Goal: Information Seeking & Learning: Learn about a topic

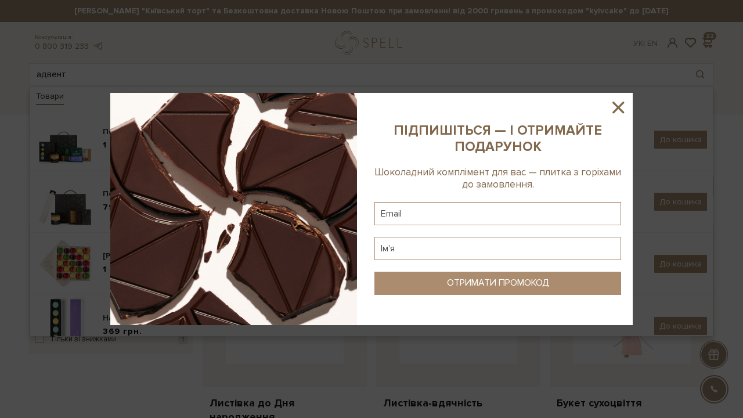
scroll to position [26, 0]
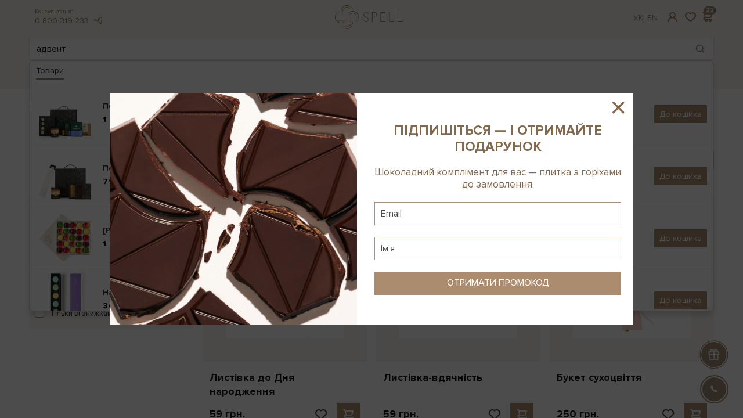
drag, startPoint x: 0, startPoint y: 0, endPoint x: 125, endPoint y: 56, distance: 136.7
click at [125, 56] on div at bounding box center [371, 209] width 743 height 418
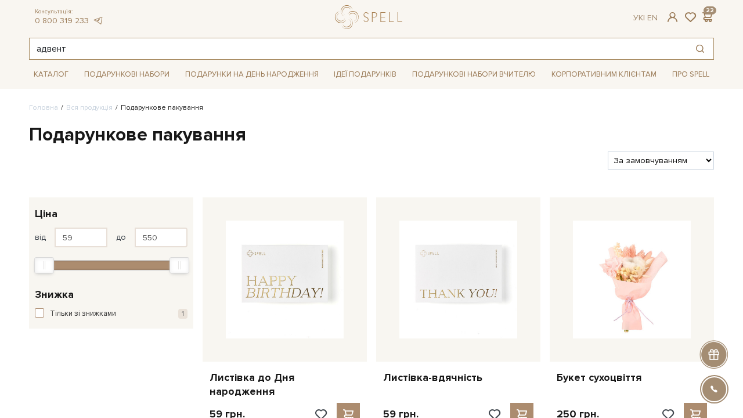
drag, startPoint x: 82, startPoint y: 49, endPoint x: 6, endPoint y: 49, distance: 76.1
click at [6, 49] on header "Сет Цукерок "Київський торт" та Безкоштовна доставка Новою Поштою при замовленн…" at bounding box center [371, 16] width 743 height 85
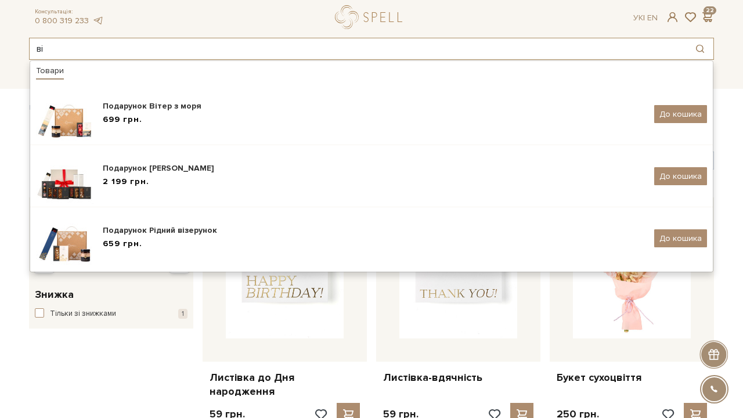
scroll to position [0, 0]
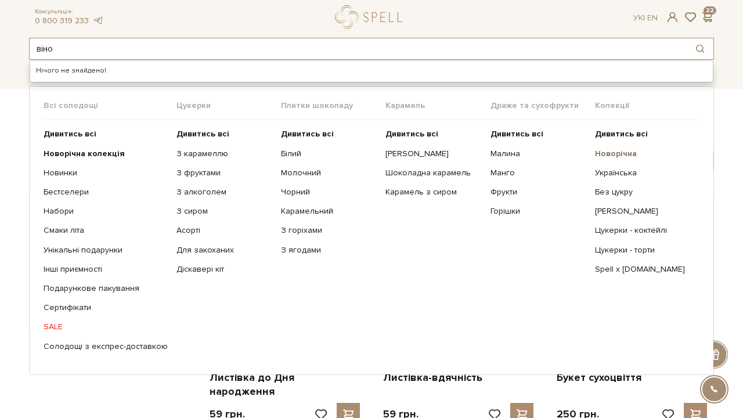
type input "віно"
click at [627, 154] on b "Новорічна" at bounding box center [616, 154] width 42 height 10
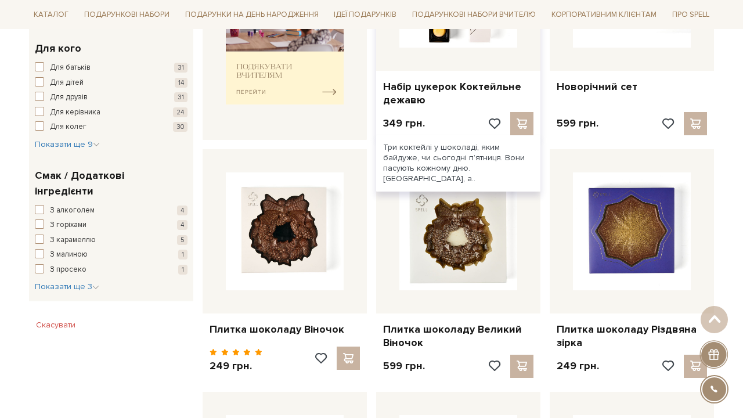
scroll to position [577, 0]
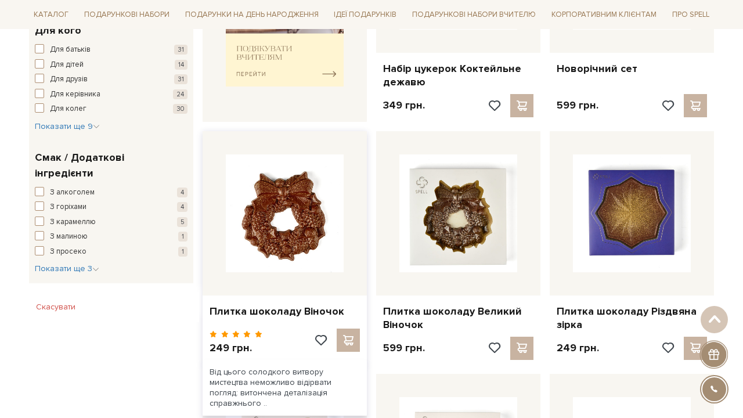
click at [314, 210] on img at bounding box center [285, 213] width 118 height 118
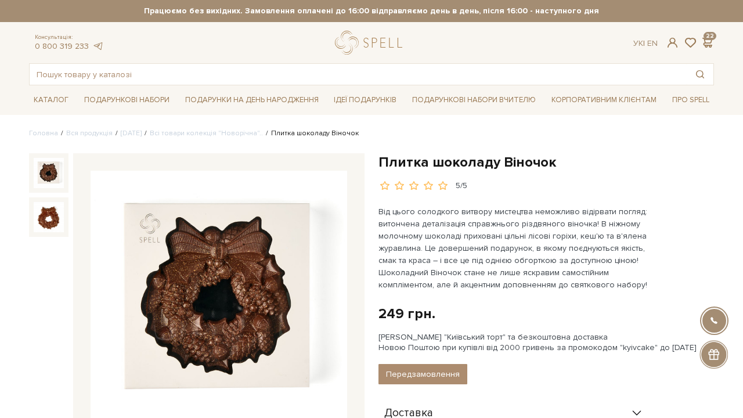
click at [267, 256] on img at bounding box center [219, 299] width 257 height 257
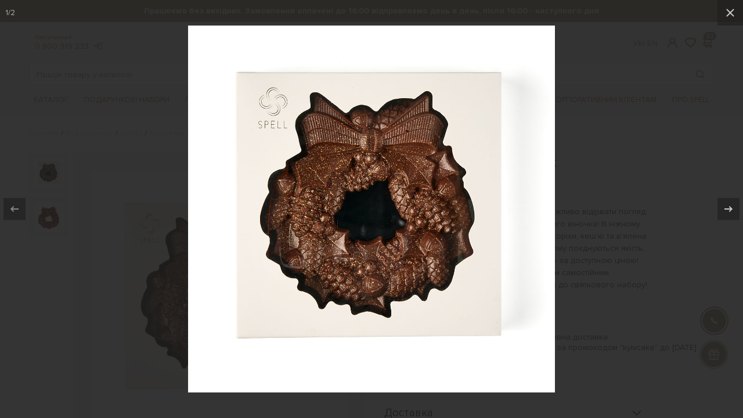
click at [635, 159] on div at bounding box center [371, 209] width 743 height 418
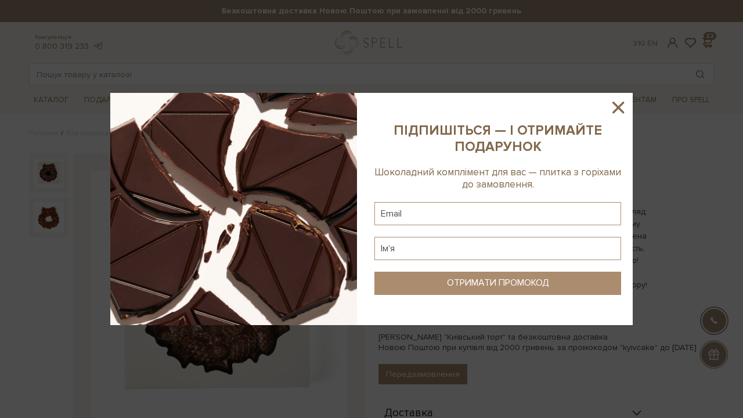
click at [618, 106] on icon at bounding box center [619, 108] width 12 height 12
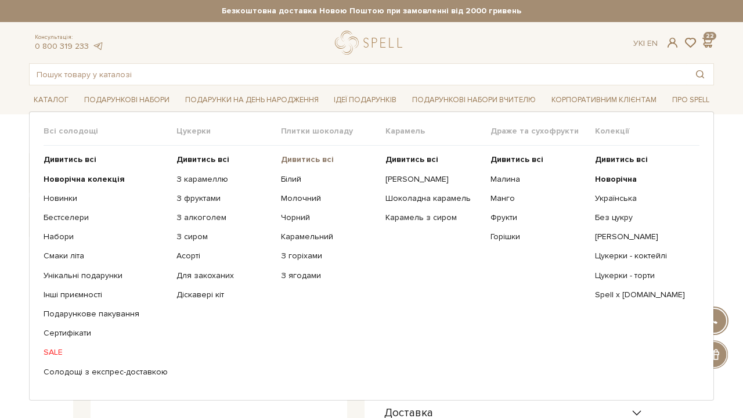
click at [312, 158] on b "Дивитись всі" at bounding box center [307, 159] width 53 height 10
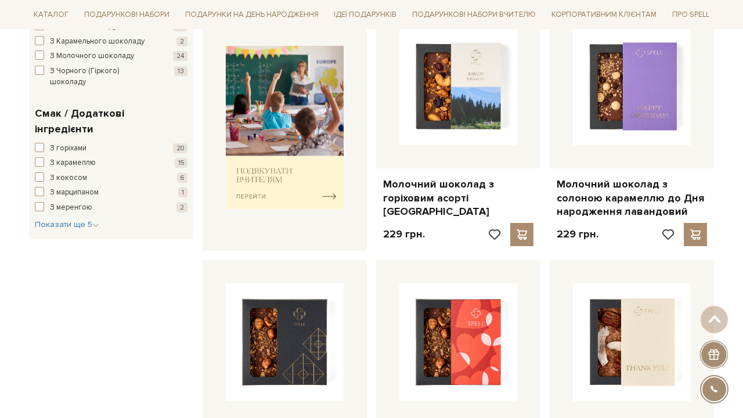
scroll to position [506, 0]
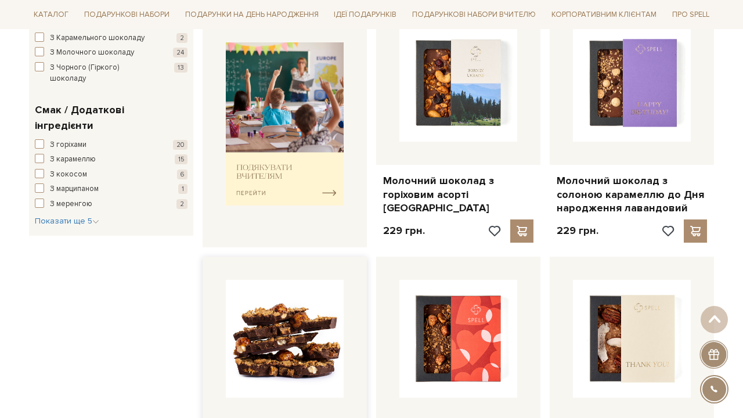
click at [242, 304] on img at bounding box center [285, 339] width 118 height 118
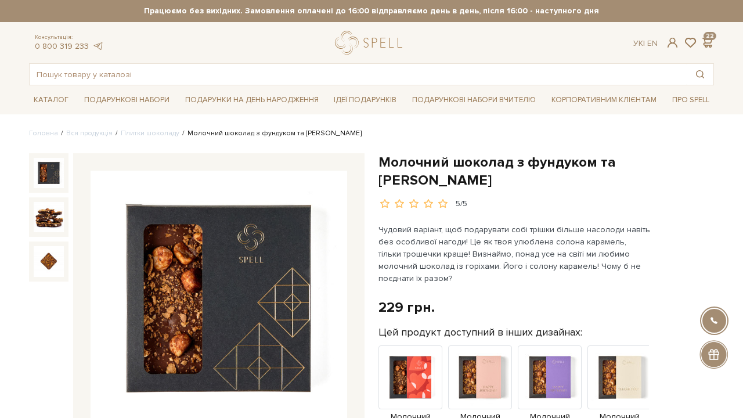
click at [257, 283] on img at bounding box center [219, 299] width 257 height 257
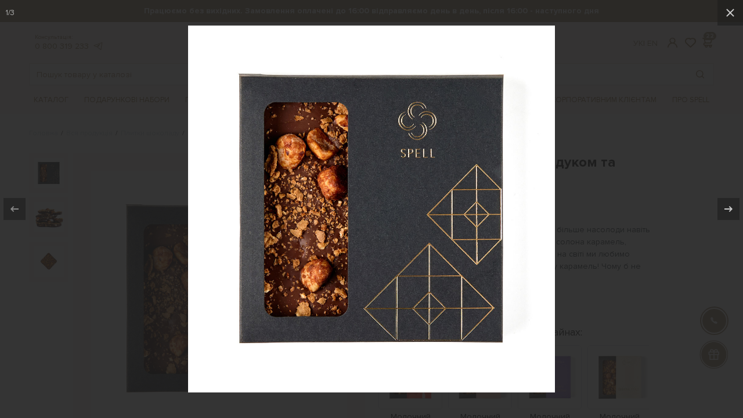
click at [307, 3] on div at bounding box center [371, 209] width 743 height 418
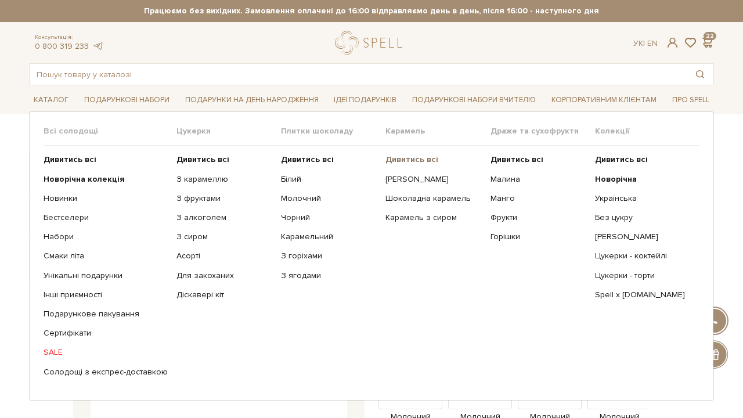
click at [400, 157] on b "Дивитись всі" at bounding box center [412, 159] width 53 height 10
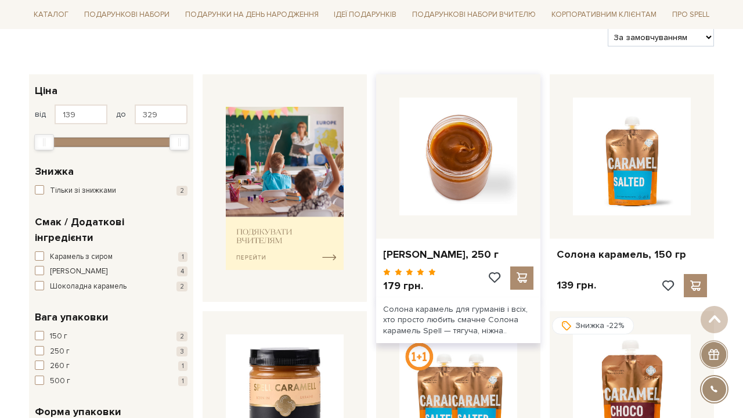
click at [484, 159] on img at bounding box center [459, 157] width 118 height 118
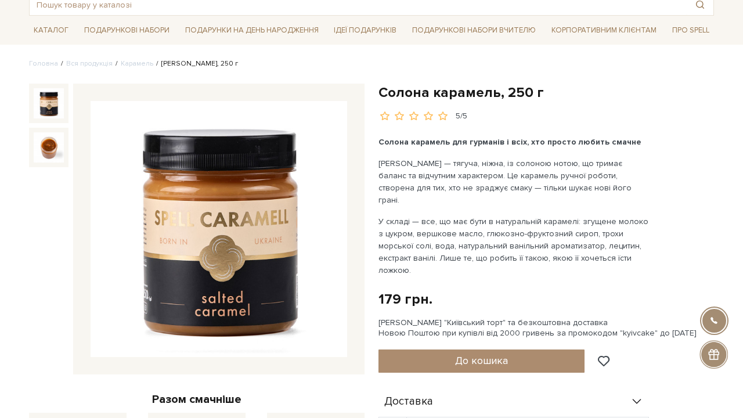
scroll to position [84, 0]
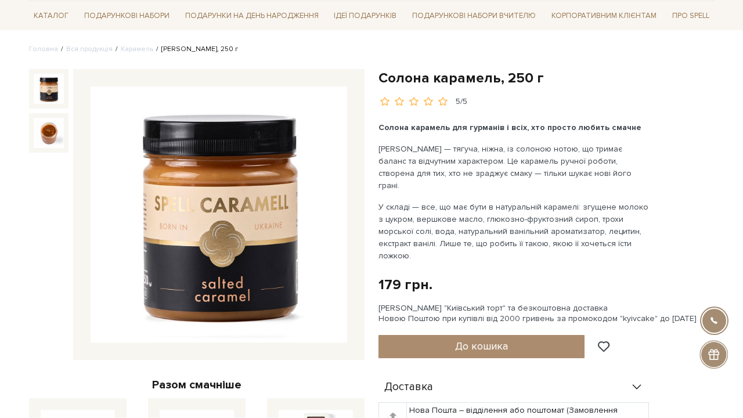
click at [286, 204] on img at bounding box center [219, 215] width 257 height 257
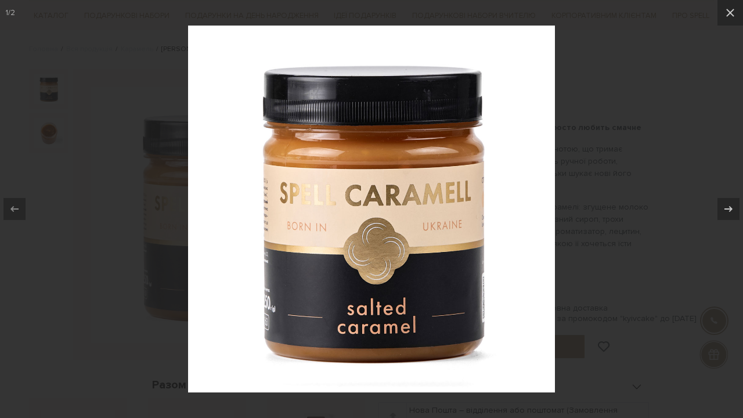
click at [105, 143] on div at bounding box center [371, 209] width 743 height 418
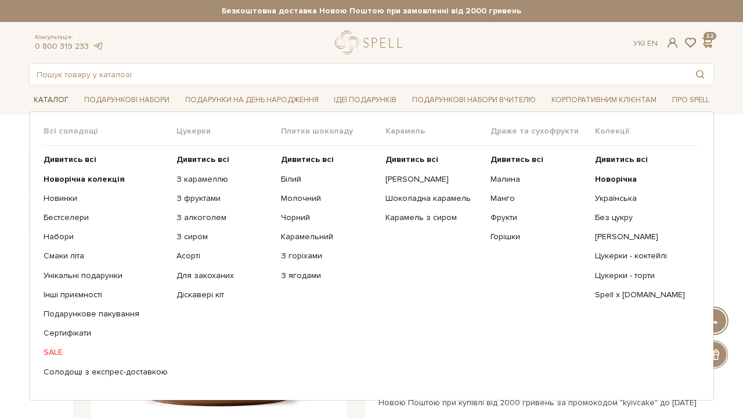
click at [57, 99] on link "Каталог" at bounding box center [51, 100] width 44 height 18
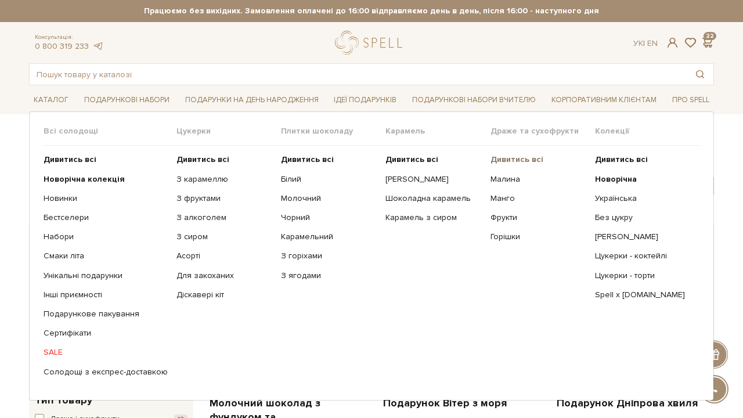
click at [527, 161] on b "Дивитись всі" at bounding box center [517, 159] width 53 height 10
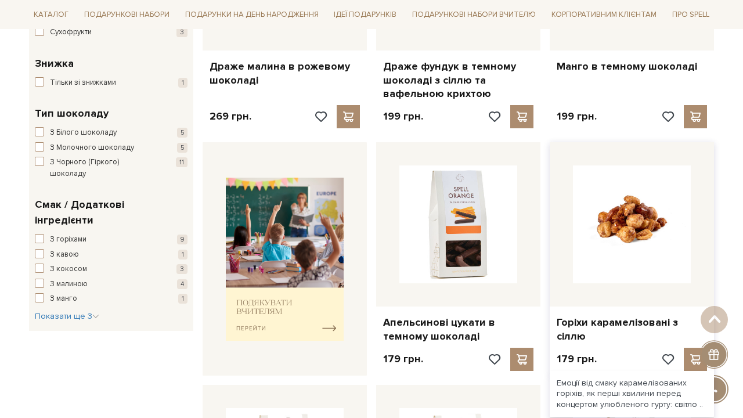
scroll to position [339, 0]
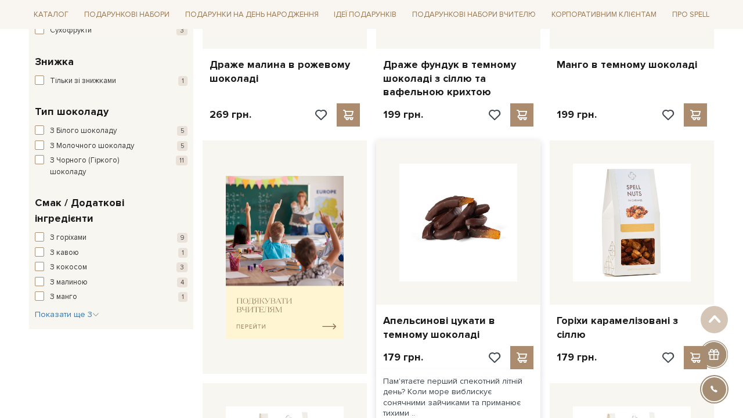
click at [488, 207] on img at bounding box center [459, 223] width 118 height 118
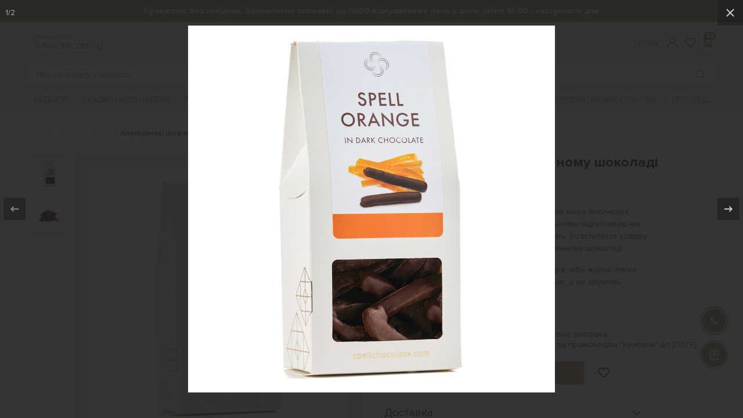
click at [589, 162] on div at bounding box center [371, 209] width 743 height 418
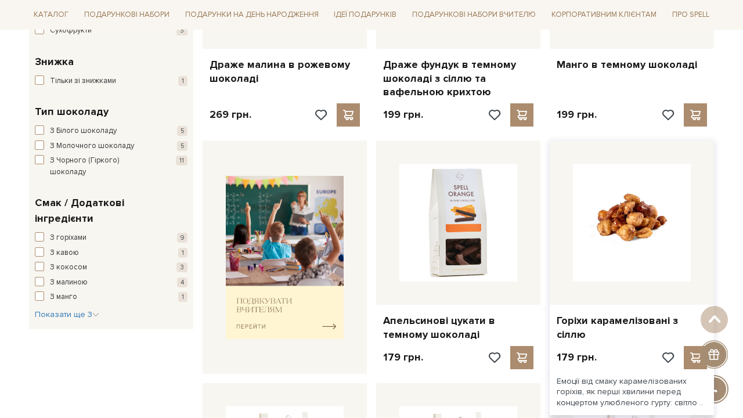
click at [644, 195] on img at bounding box center [632, 223] width 118 height 118
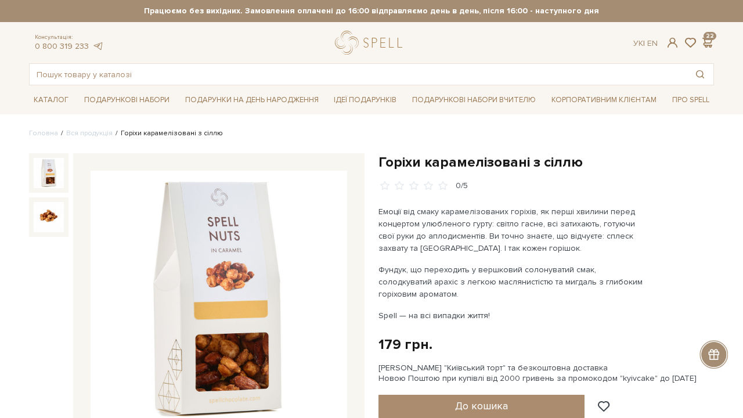
click at [254, 239] on img at bounding box center [219, 299] width 257 height 257
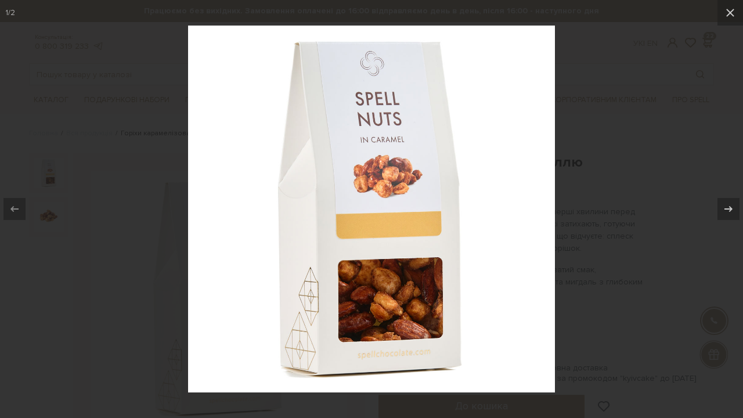
click at [130, 200] on div at bounding box center [371, 209] width 743 height 418
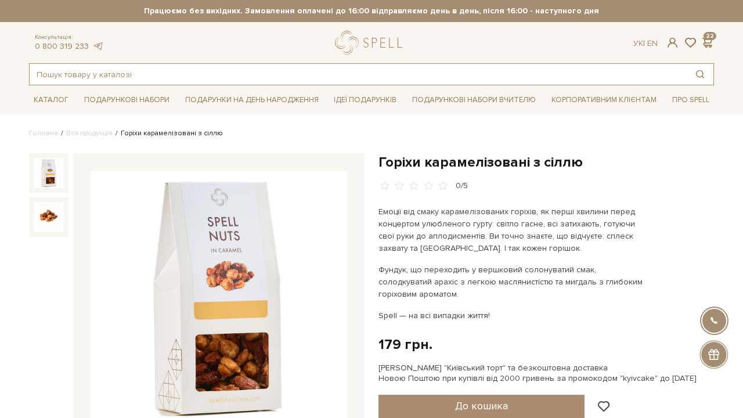
click at [85, 78] on input "text" at bounding box center [358, 74] width 657 height 21
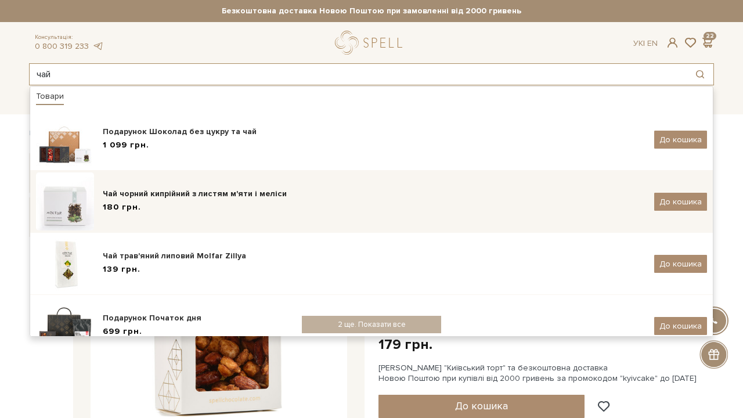
type input "чай"
click at [185, 194] on div "Чай чорний кипрійний з листям м'яти і меліси" at bounding box center [374, 194] width 543 height 12
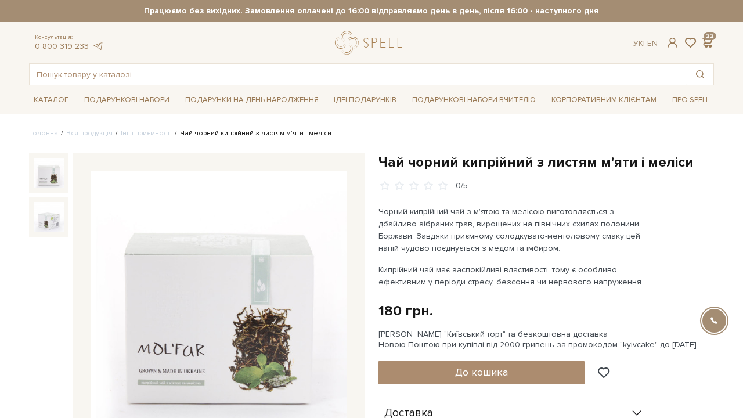
click at [283, 226] on img at bounding box center [219, 299] width 257 height 257
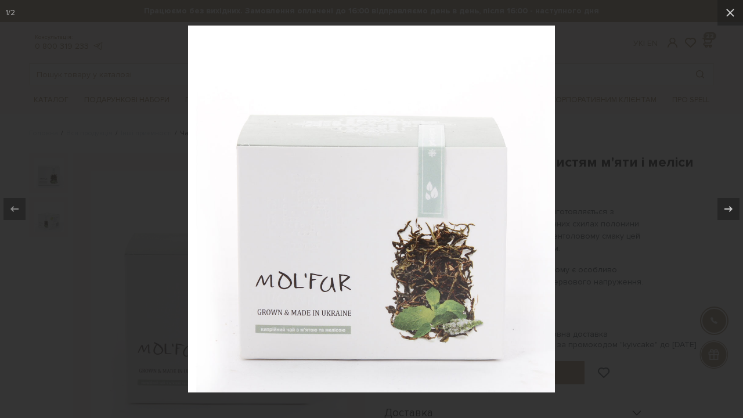
click at [156, 148] on div at bounding box center [371, 209] width 743 height 418
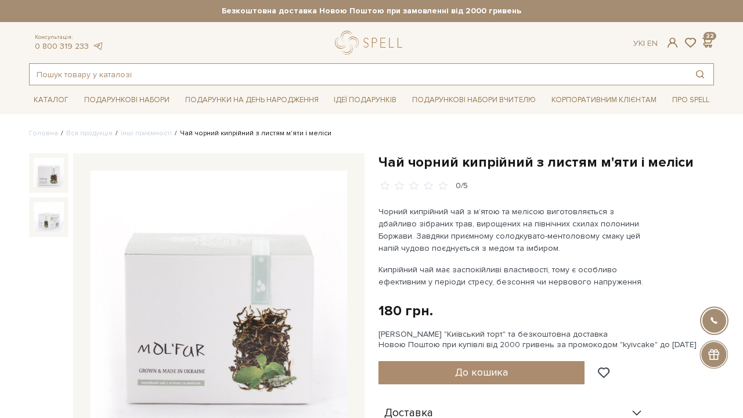
click at [96, 74] on input "text" at bounding box center [358, 74] width 657 height 21
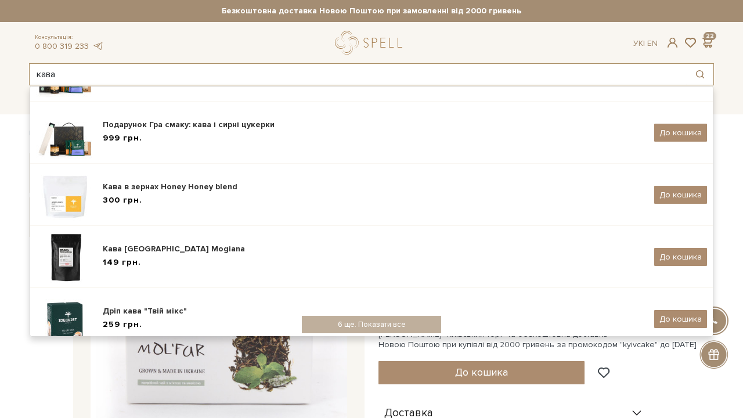
scroll to position [218, 0]
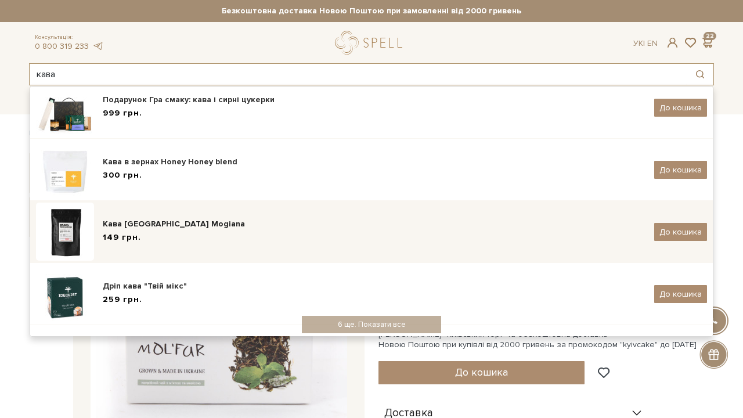
type input "кава"
click at [189, 221] on div "Кава [GEOGRAPHIC_DATA] Mogiana" at bounding box center [374, 224] width 543 height 12
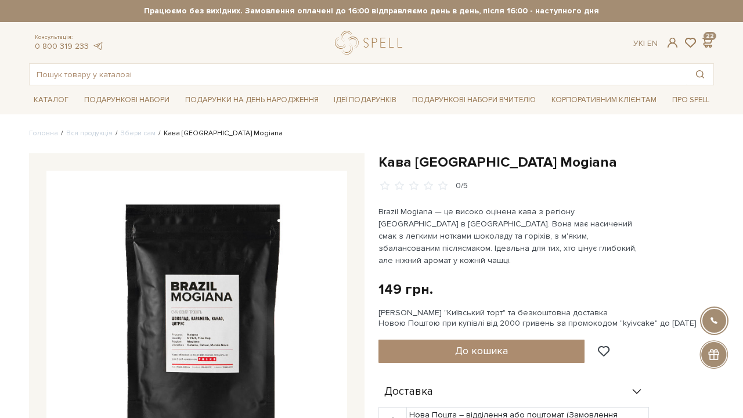
drag, startPoint x: 0, startPoint y: 0, endPoint x: 298, endPoint y: 257, distance: 393.7
click at [298, 257] on img at bounding box center [196, 321] width 301 height 301
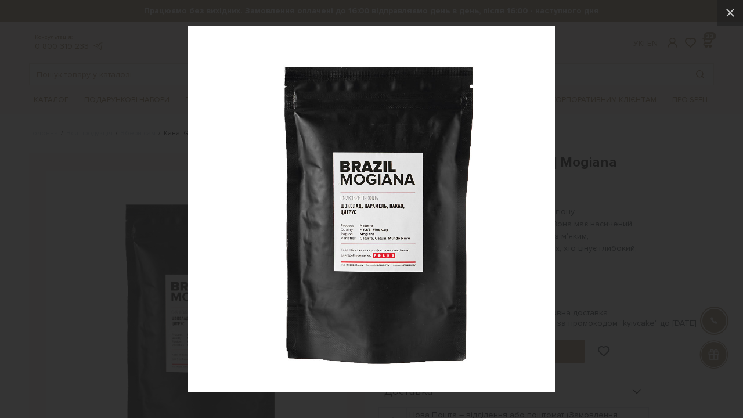
click at [561, 95] on div at bounding box center [371, 209] width 743 height 418
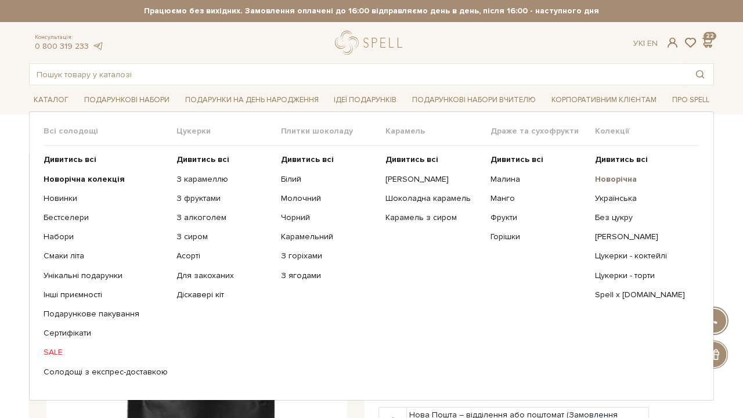
click at [627, 179] on b "Новорічна" at bounding box center [616, 179] width 42 height 10
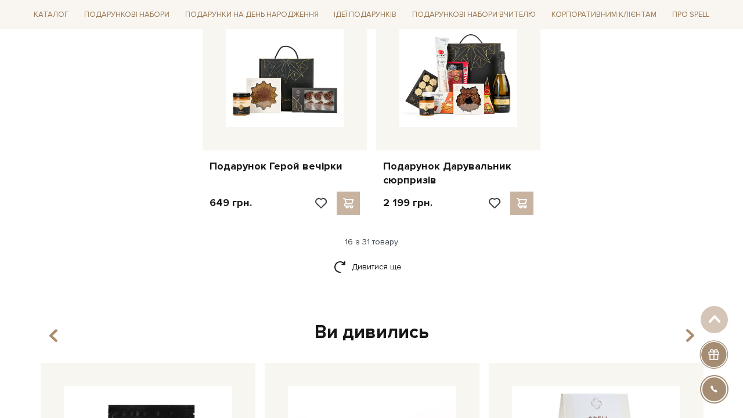
scroll to position [1453, 0]
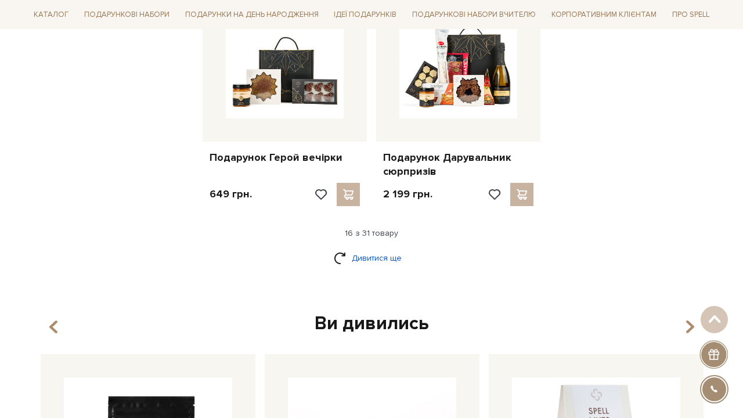
click at [370, 248] on link "Дивитися ще" at bounding box center [371, 258] width 75 height 20
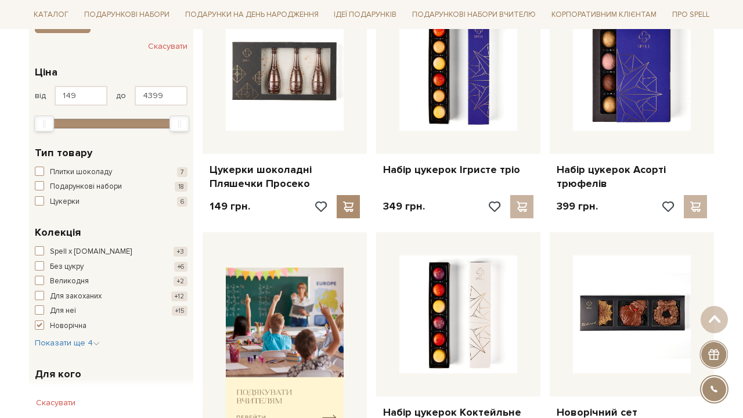
scroll to position [216, 0]
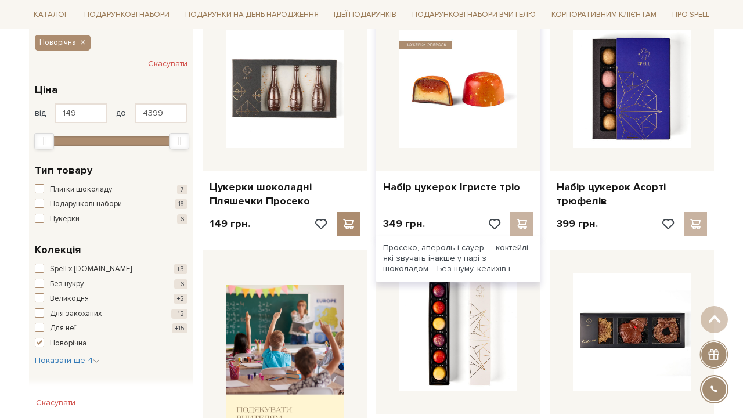
click at [490, 104] on img at bounding box center [459, 89] width 118 height 118
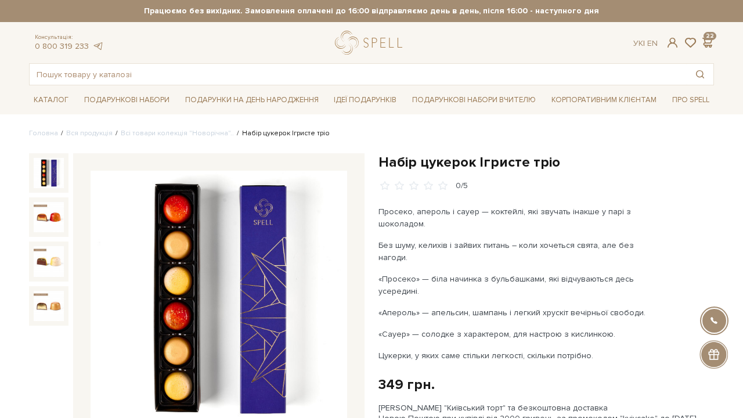
click at [191, 269] on img at bounding box center [219, 299] width 257 height 257
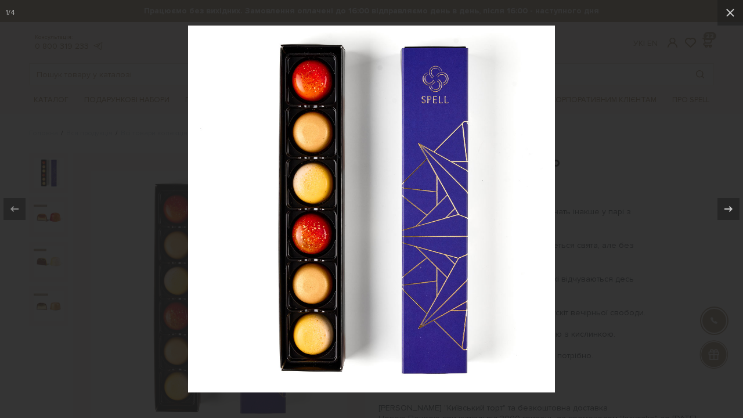
click at [605, 95] on div at bounding box center [371, 209] width 743 height 418
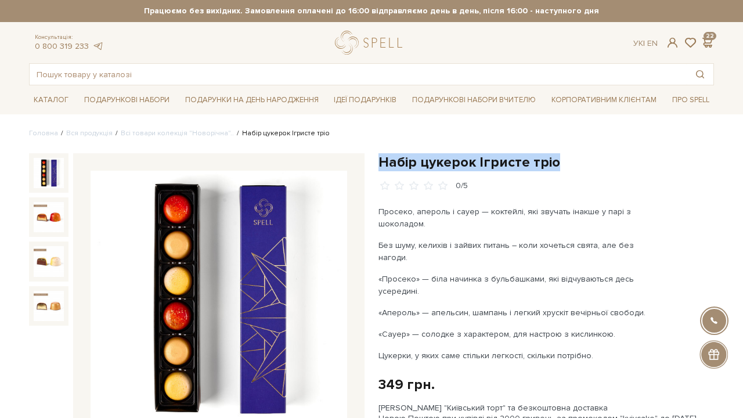
drag, startPoint x: 379, startPoint y: 161, endPoint x: 598, endPoint y: 161, distance: 218.4
click at [598, 161] on h1 "Набір цукерок Ігристе тріо" at bounding box center [547, 162] width 336 height 18
copy h1 "Набір цукерок Ігристе тріо"
